Goal: Go to known website: Access a specific website the user already knows

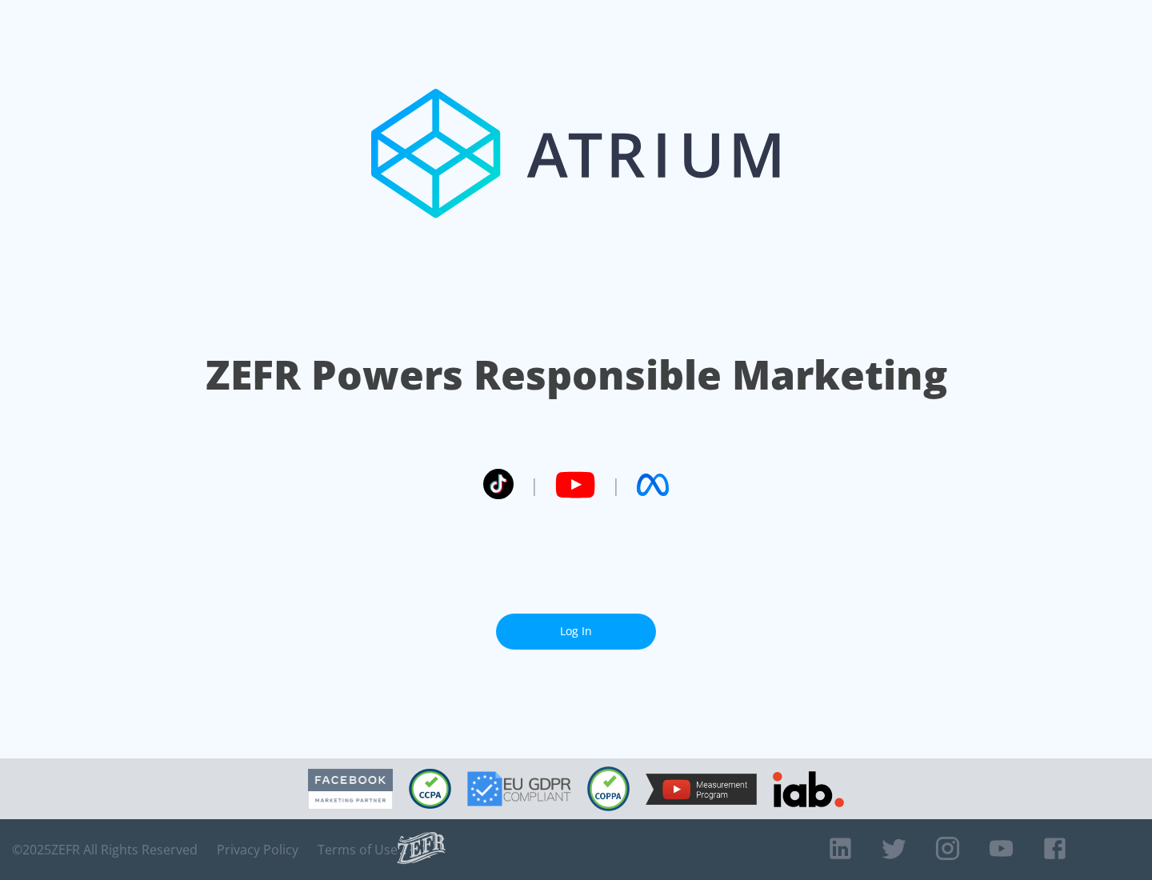
click at [576, 625] on link "Log In" at bounding box center [576, 632] width 160 height 36
